Goal: Find specific page/section: Find specific page/section

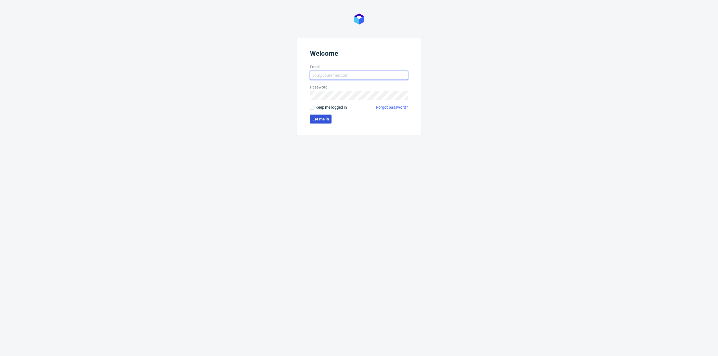
type input "[EMAIL_ADDRESS][PERSON_NAME][DOMAIN_NAME]"
click at [326, 116] on button "Let me in" at bounding box center [321, 119] width 22 height 9
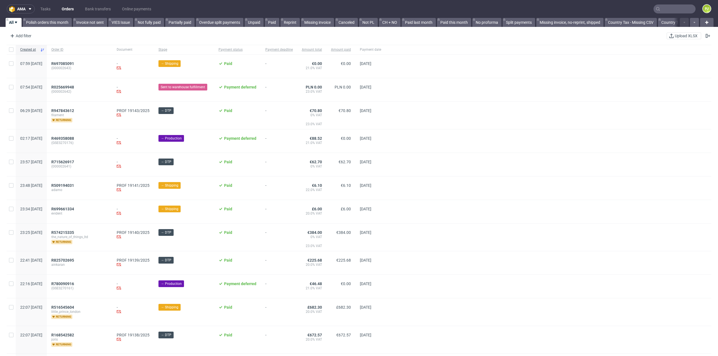
click at [665, 8] on input "text" at bounding box center [675, 8] width 42 height 9
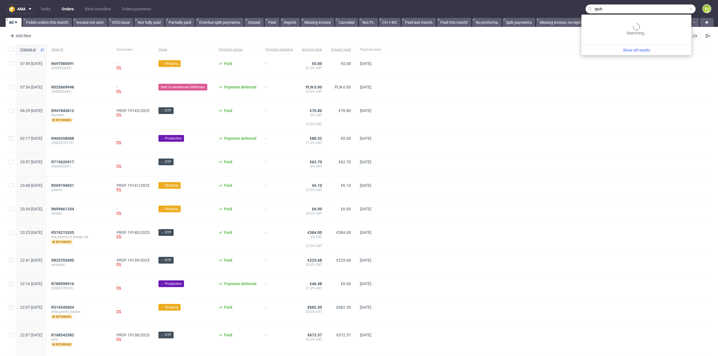
type input "qtuh"
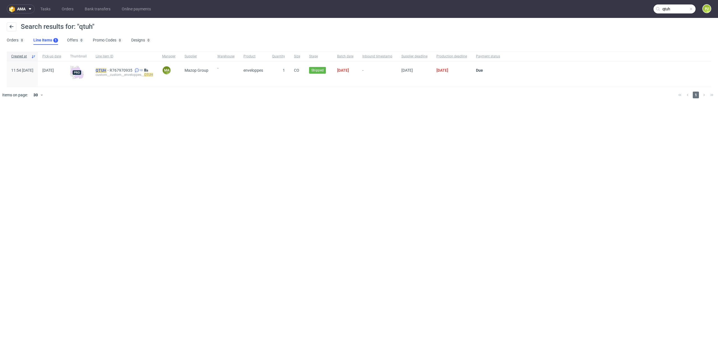
click at [106, 71] on mark "QTUH" at bounding box center [101, 70] width 11 height 4
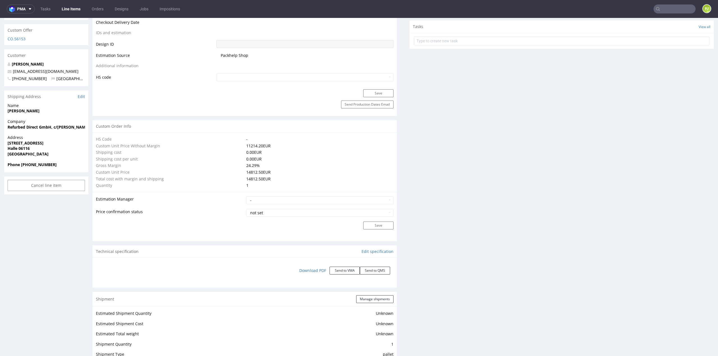
scroll to position [246, 0]
